Goal: Check status: Check status

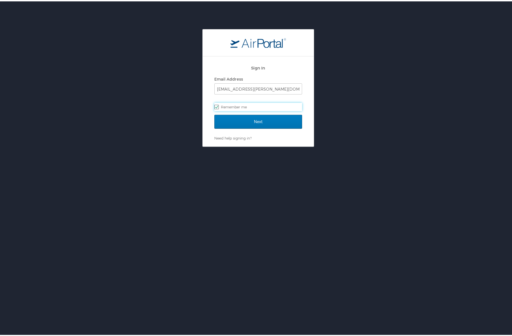
click at [280, 128] on div "Next" at bounding box center [258, 123] width 88 height 21
click at [279, 120] on input "Next" at bounding box center [258, 120] width 88 height 14
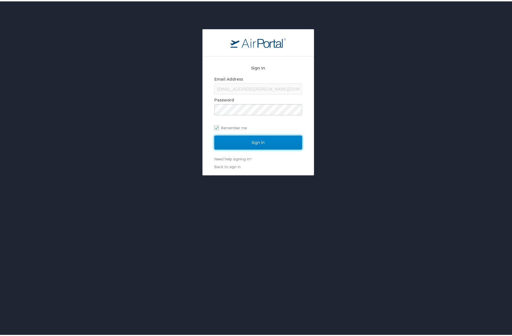
click at [275, 138] on input "Sign In" at bounding box center [258, 141] width 88 height 14
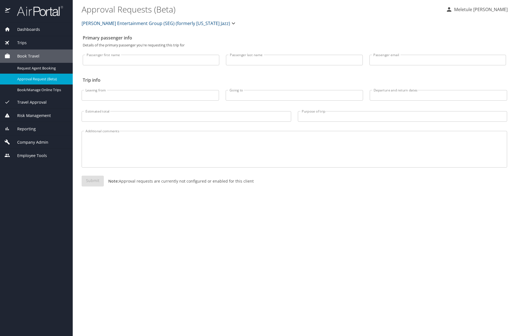
click at [35, 11] on img at bounding box center [37, 11] width 52 height 11
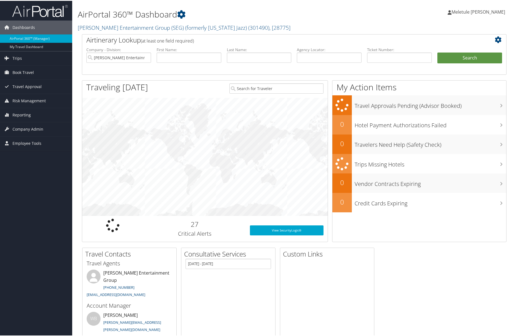
click at [47, 14] on img at bounding box center [40, 10] width 56 height 13
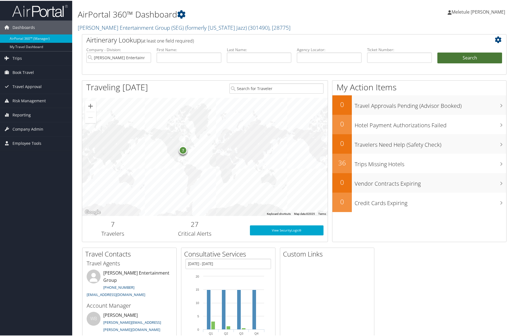
click at [481, 55] on button "Search" at bounding box center [470, 57] width 65 height 11
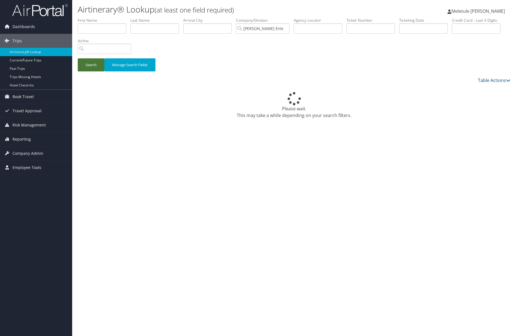
click at [89, 64] on button "Search" at bounding box center [91, 64] width 27 height 13
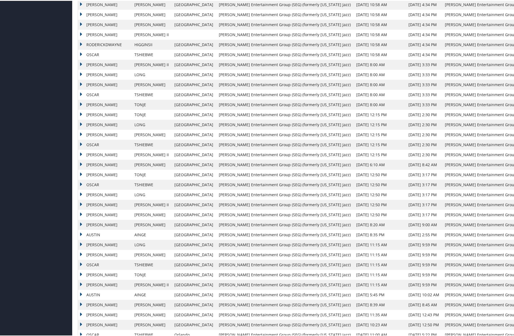
scroll to position [269, 0]
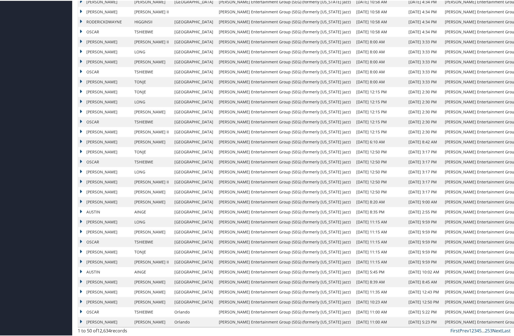
click at [496, 331] on link "Next" at bounding box center [498, 330] width 10 height 6
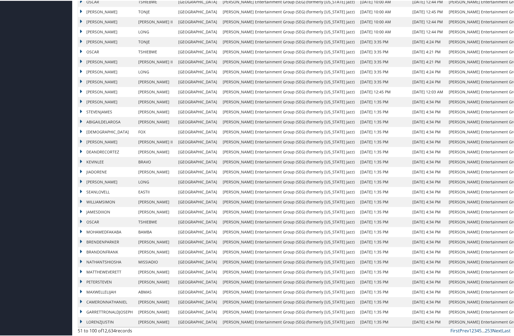
click at [497, 330] on link "Next" at bounding box center [498, 330] width 10 height 6
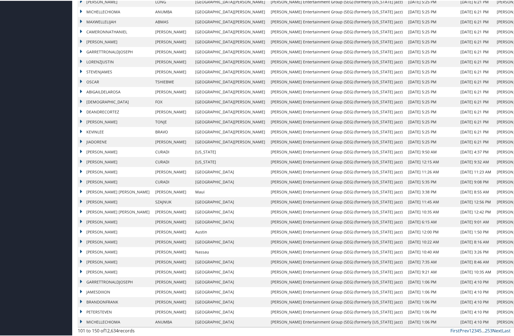
click at [498, 331] on link "Next" at bounding box center [498, 330] width 10 height 6
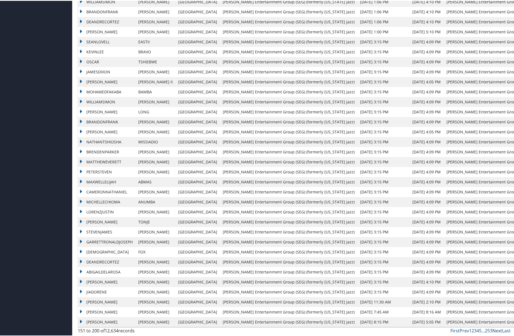
click at [495, 328] on link "Next" at bounding box center [498, 330] width 10 height 6
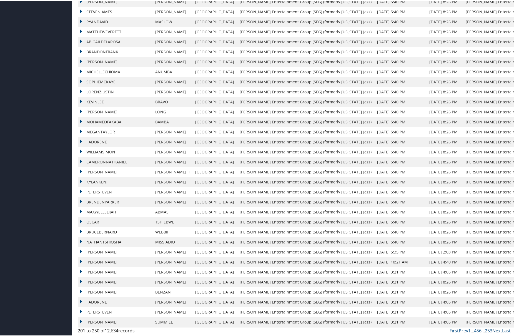
click at [495, 328] on link "Next" at bounding box center [498, 330] width 10 height 6
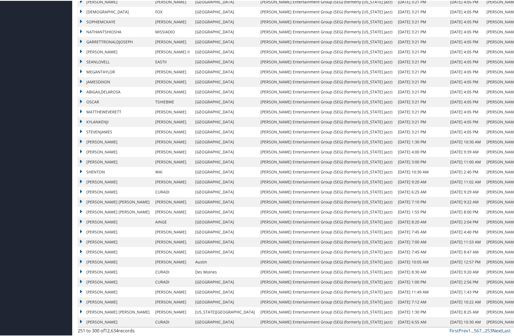
click at [493, 329] on link "Next" at bounding box center [498, 330] width 10 height 6
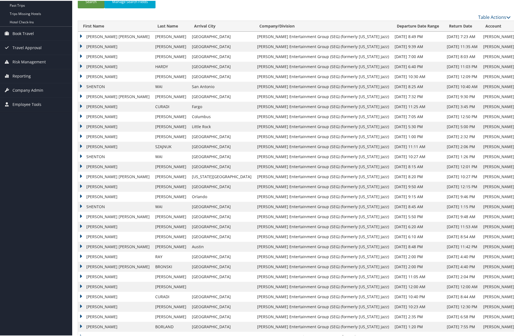
scroll to position [42, 0]
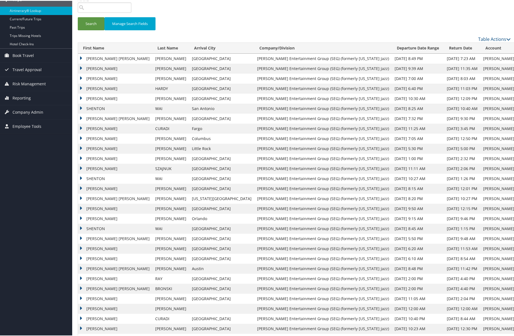
click at [81, 166] on td "PHILIP JUSTIN" at bounding box center [115, 168] width 74 height 10
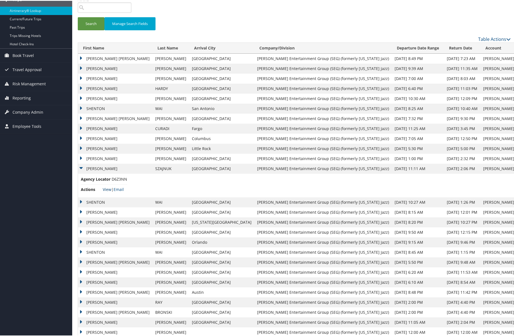
click at [108, 189] on link "View" at bounding box center [107, 188] width 9 height 5
click at [81, 169] on td "PHILIP JUSTIN" at bounding box center [115, 168] width 74 height 10
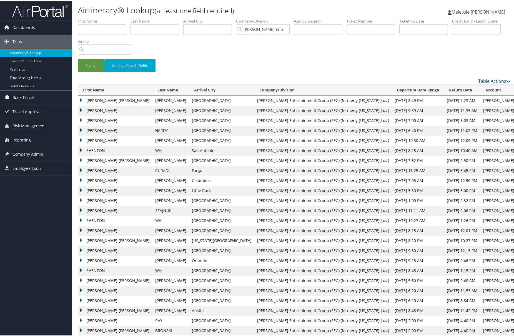
scroll to position [269, 0]
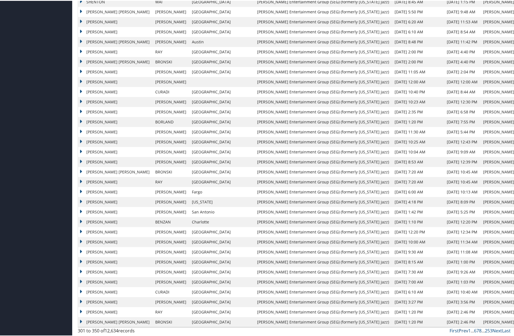
click at [462, 329] on link "Prev" at bounding box center [463, 330] width 9 height 6
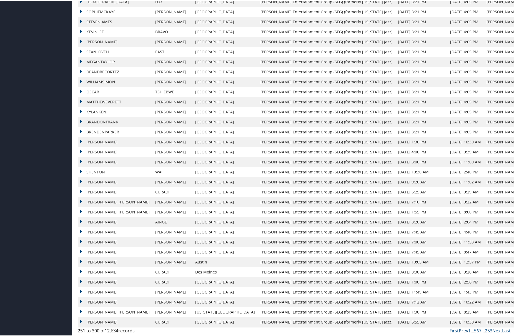
click at [463, 328] on link "Prev" at bounding box center [463, 330] width 9 height 6
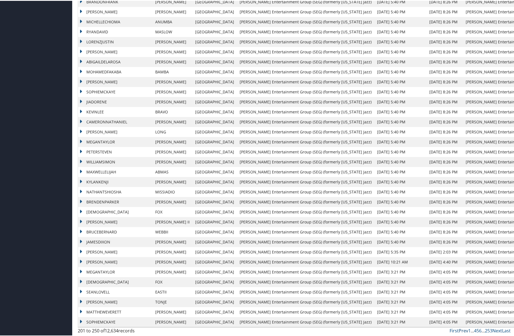
click at [464, 329] on link "Prev" at bounding box center [463, 330] width 9 height 6
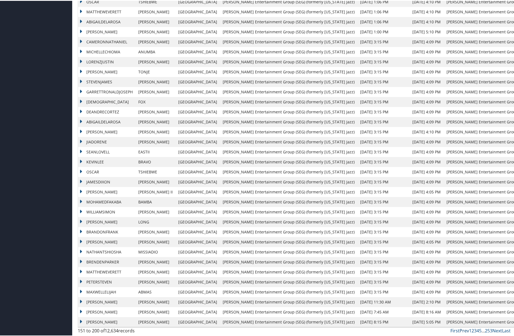
click at [462, 330] on link "Prev" at bounding box center [464, 330] width 9 height 6
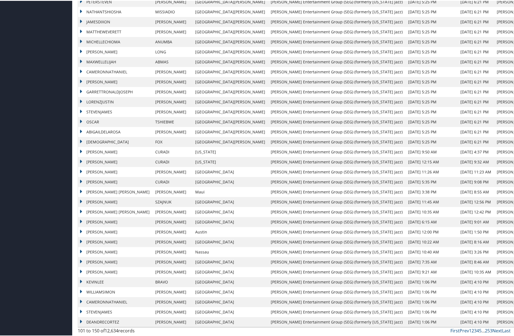
click at [82, 189] on td "ZACHARY KOICHI KASAI" at bounding box center [115, 191] width 74 height 10
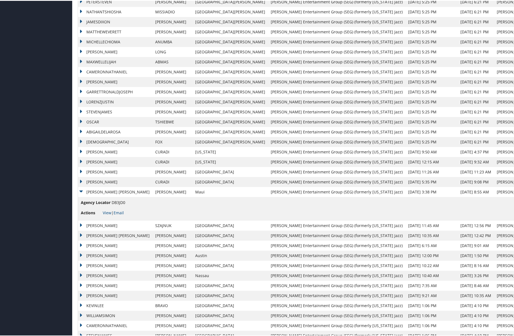
click at [82, 190] on td "ZACHARY KOICHI KASAI" at bounding box center [115, 191] width 74 height 10
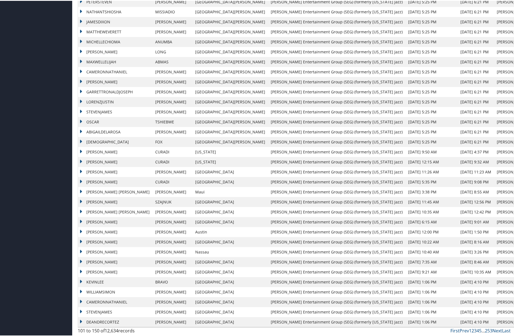
drag, startPoint x: 79, startPoint y: 200, endPoint x: 114, endPoint y: 205, distance: 34.8
click at [79, 200] on td "PHILIP JUSTIN" at bounding box center [115, 201] width 74 height 10
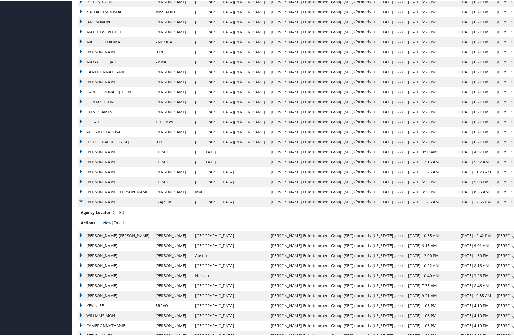
click at [107, 221] on link "View" at bounding box center [107, 221] width 9 height 5
click at [109, 221] on link "View" at bounding box center [107, 221] width 9 height 5
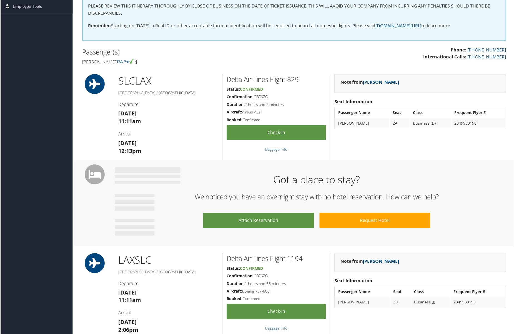
scroll to position [124, 0]
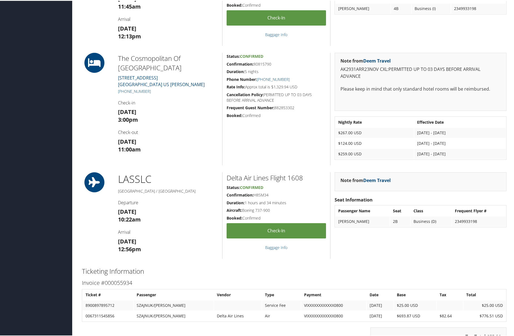
scroll to position [238, 0]
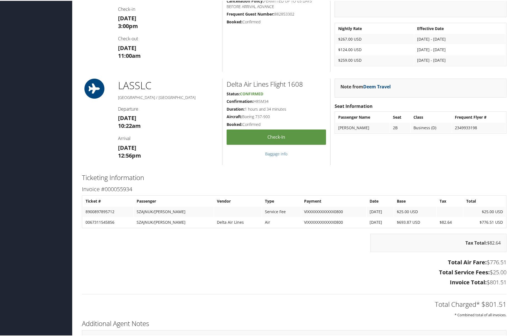
scroll to position [211, 0]
